Goal: Task Accomplishment & Management: Manage account settings

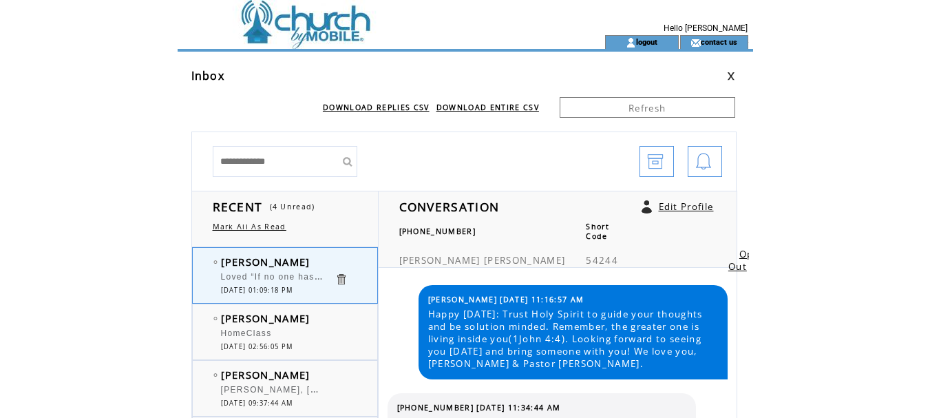
scroll to position [1794, 0]
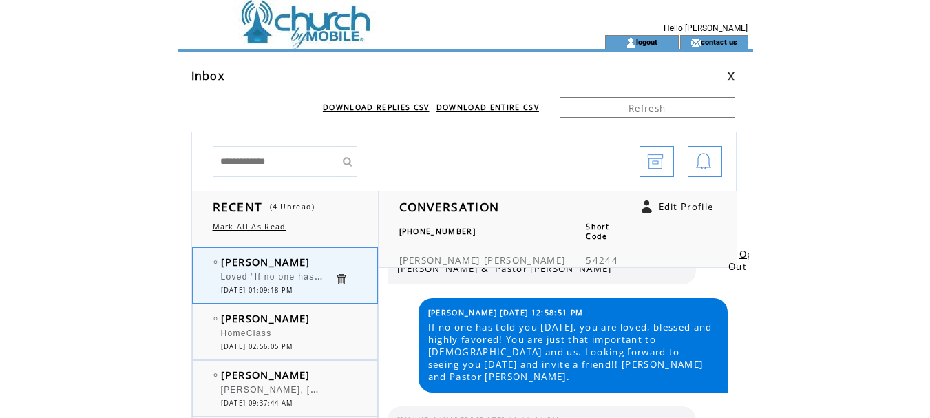
click at [733, 74] on link at bounding box center [731, 76] width 8 height 9
